Goal: Transaction & Acquisition: Purchase product/service

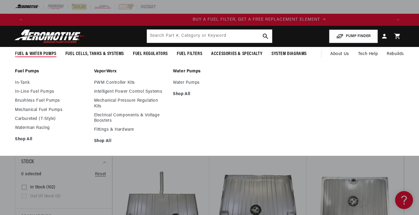
scroll to position [0, 365]
click at [25, 82] on link "In-Tank" at bounding box center [51, 82] width 73 height 5
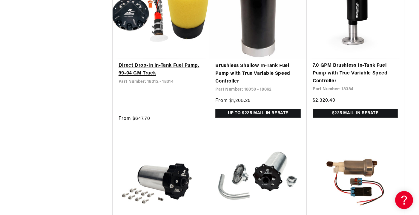
scroll to position [0, 730]
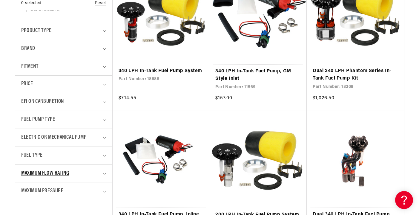
click at [103, 172] on icon "Maximum Flow Rating (0 selected)" at bounding box center [104, 173] width 3 height 2
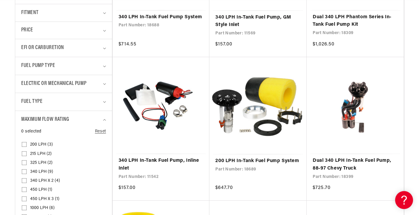
click at [24, 143] on input "200 LPH (3) 200 LPH (3 products)" at bounding box center [24, 145] width 5 height 5
checkbox input "true"
